Goal: Navigation & Orientation: Find specific page/section

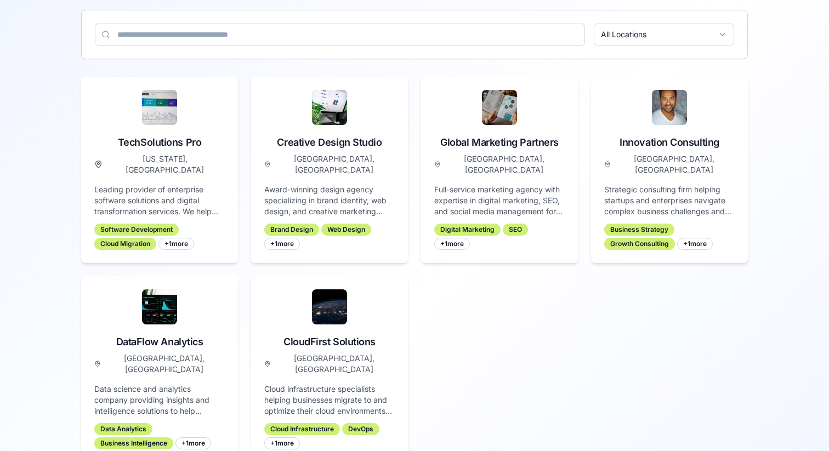
scroll to position [94, 0]
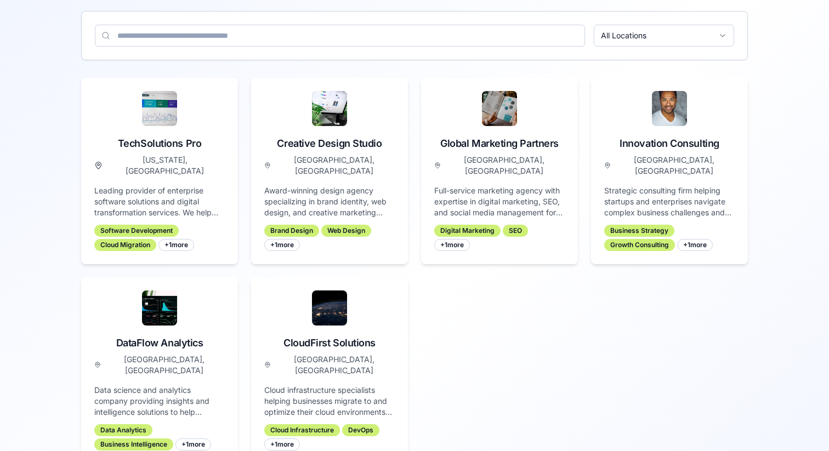
click at [712, 346] on div "TechSolutions Pro [US_STATE], [GEOGRAPHIC_DATA] Leading provider of enterprise …" at bounding box center [414, 271] width 667 height 386
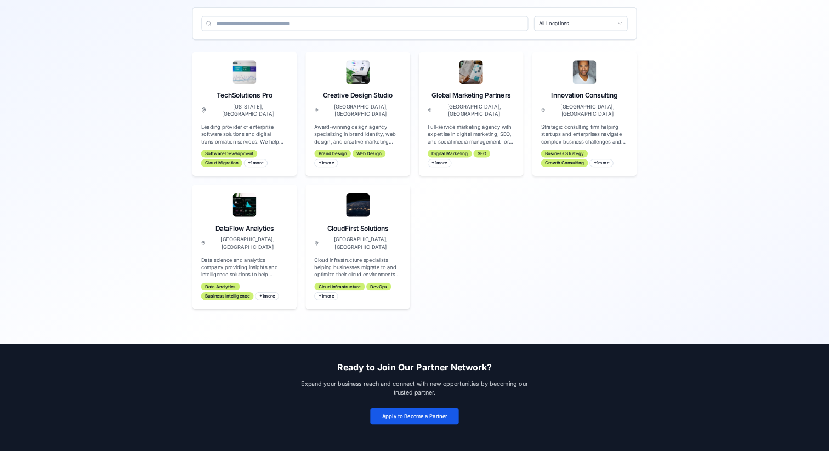
scroll to position [0, 0]
